Goal: Register for event/course

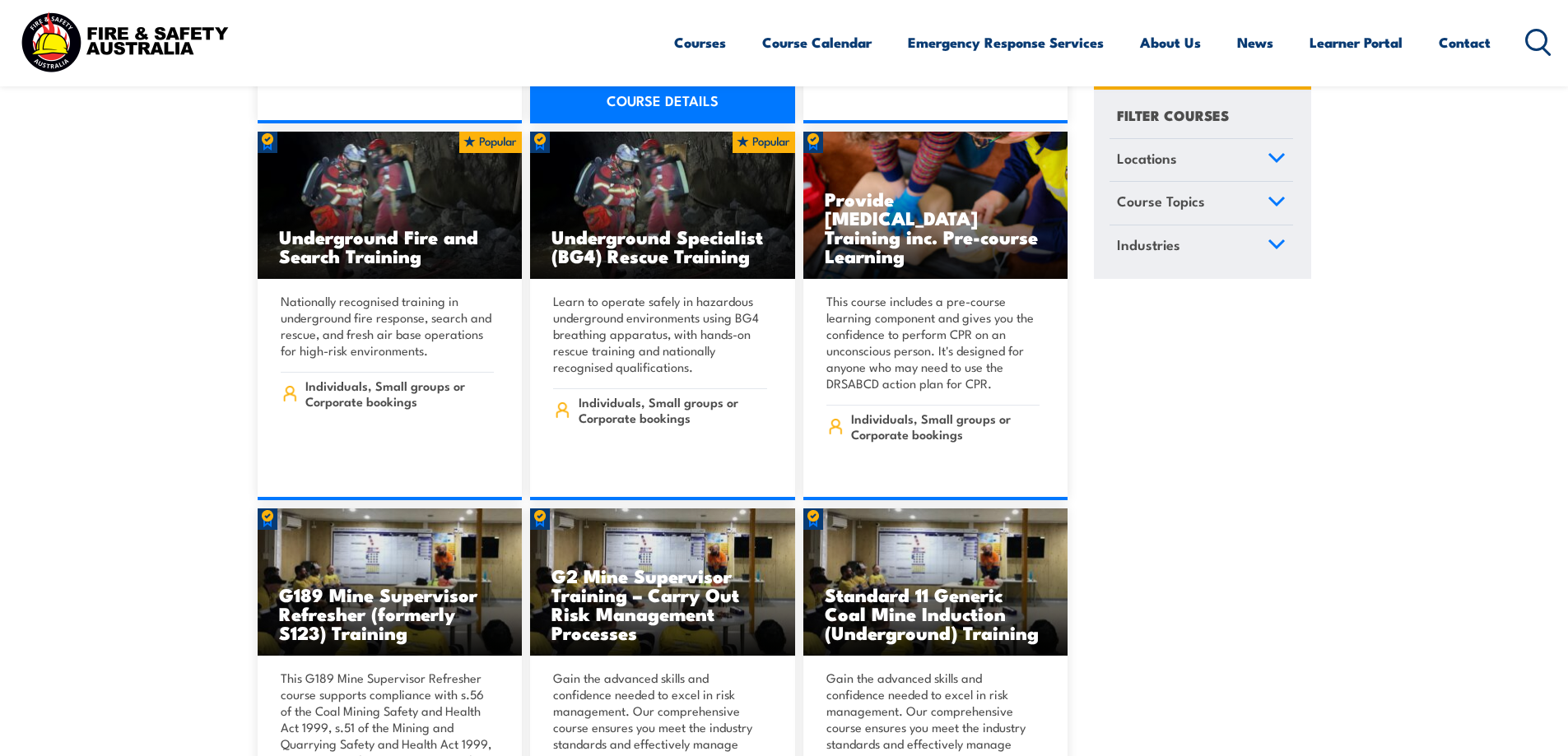
scroll to position [1509, 0]
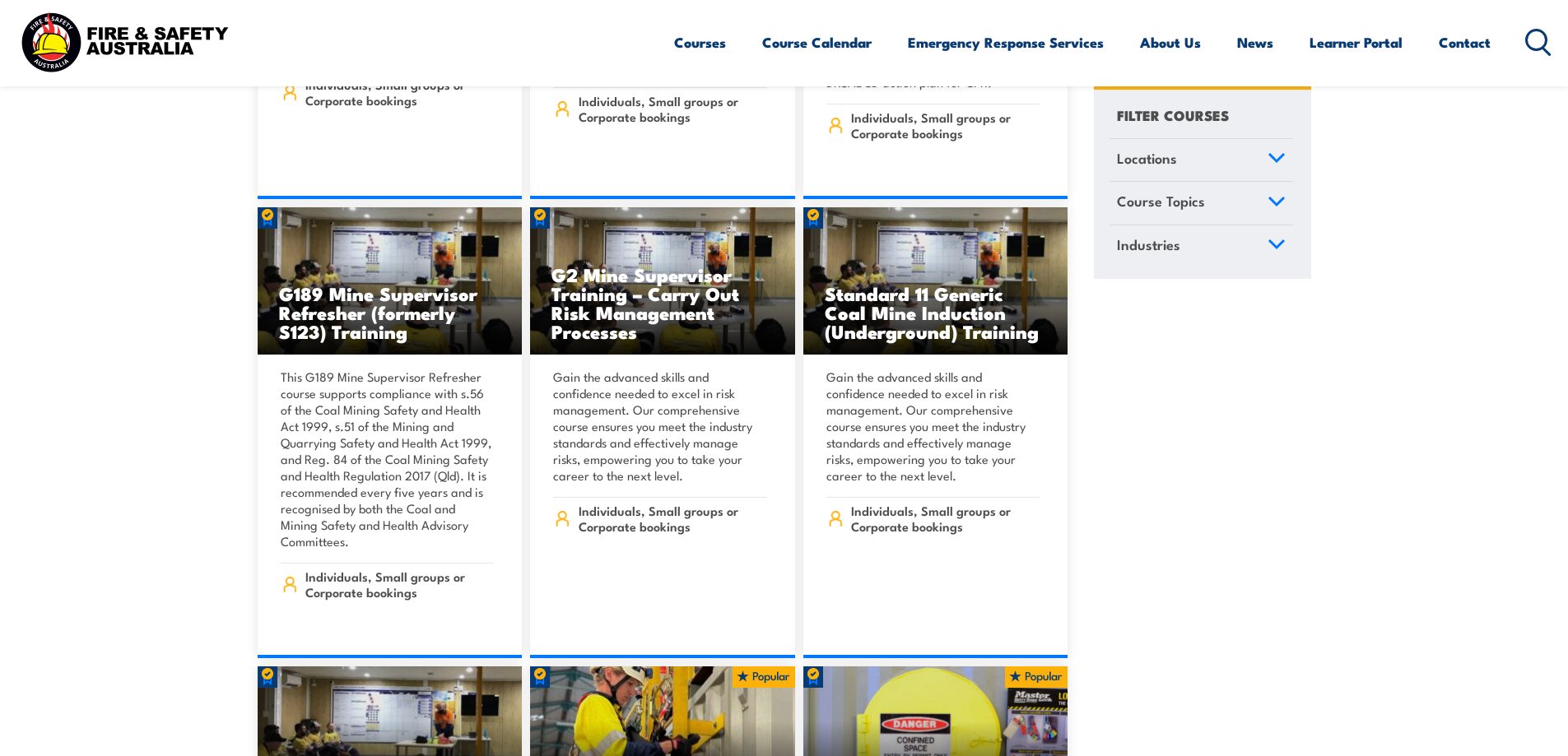
drag, startPoint x: 145, startPoint y: 248, endPoint x: 131, endPoint y: 248, distance: 14.0
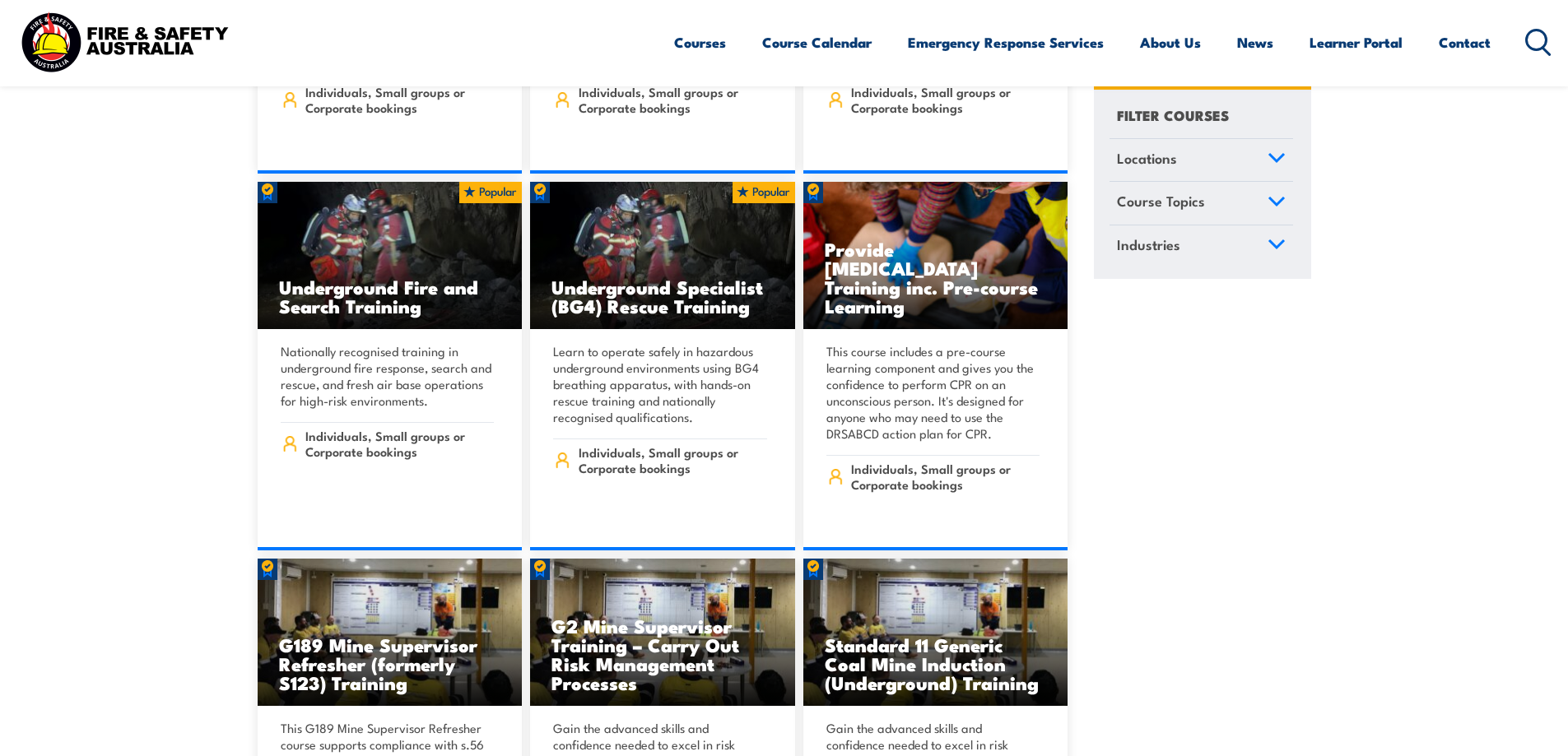
scroll to position [0, 0]
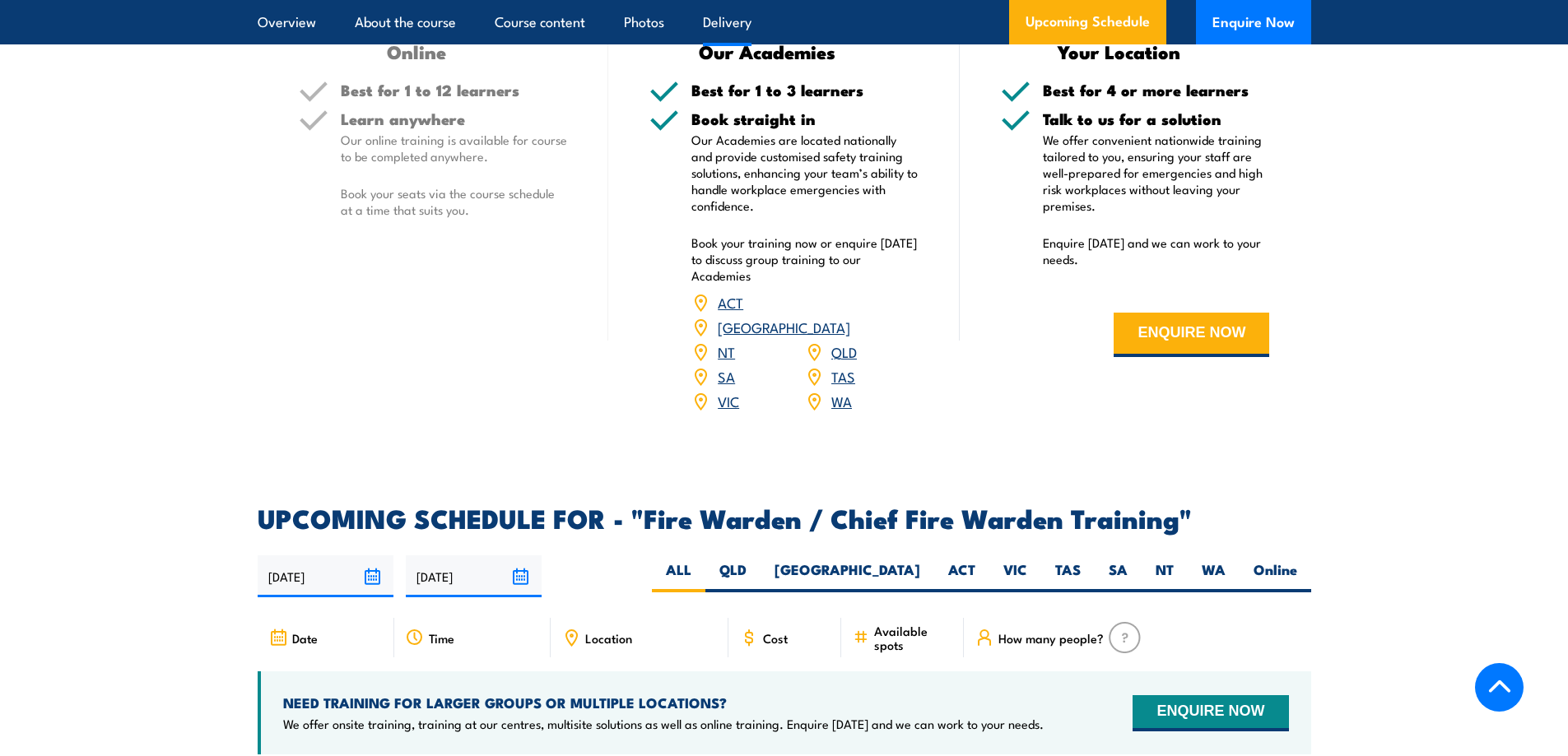
scroll to position [2716, 0]
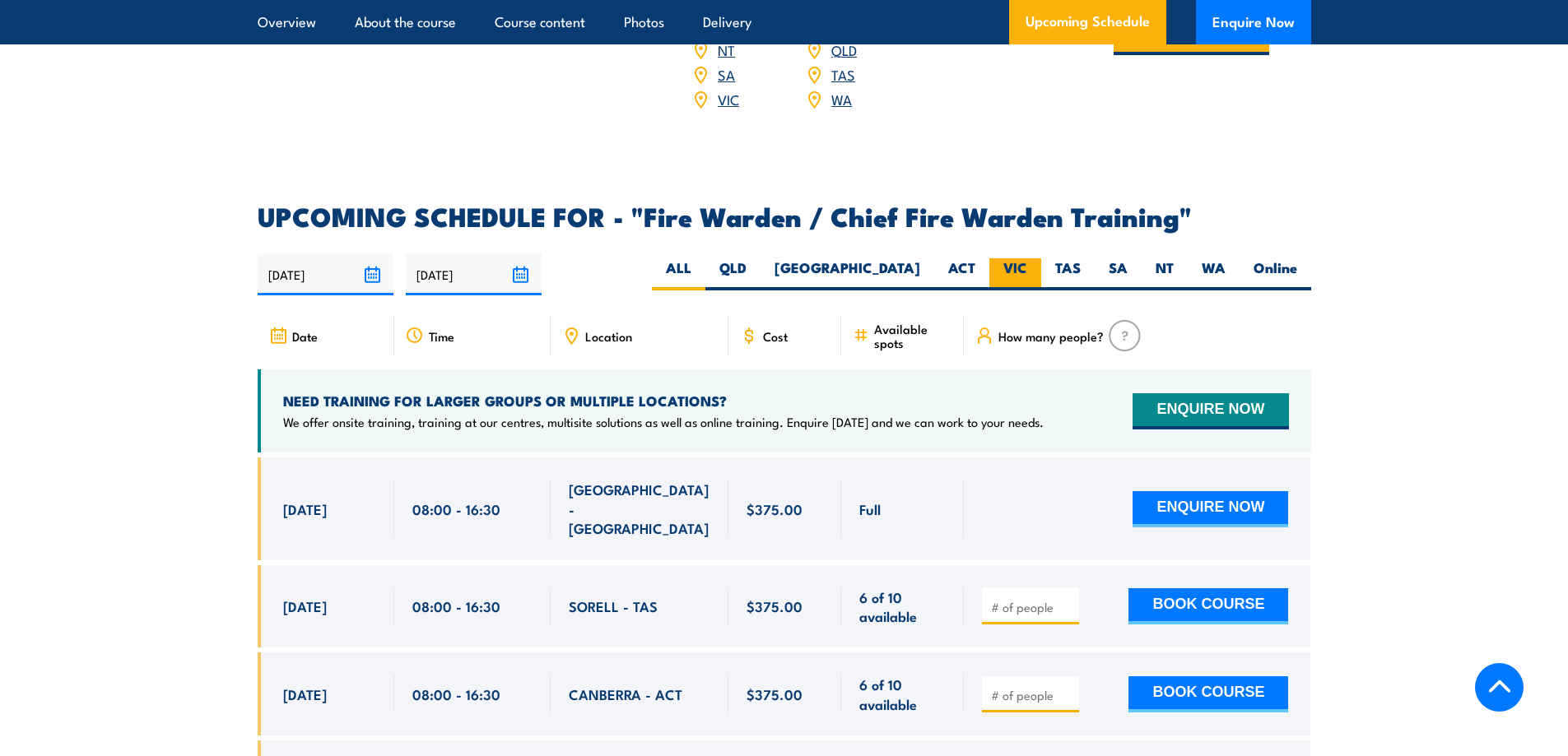
click at [994, 271] on label "VIC" at bounding box center [1015, 274] width 52 height 32
click at [1027, 269] on input "VIC" at bounding box center [1033, 263] width 10 height 10
radio input "true"
